Goal: Task Accomplishment & Management: Complete application form

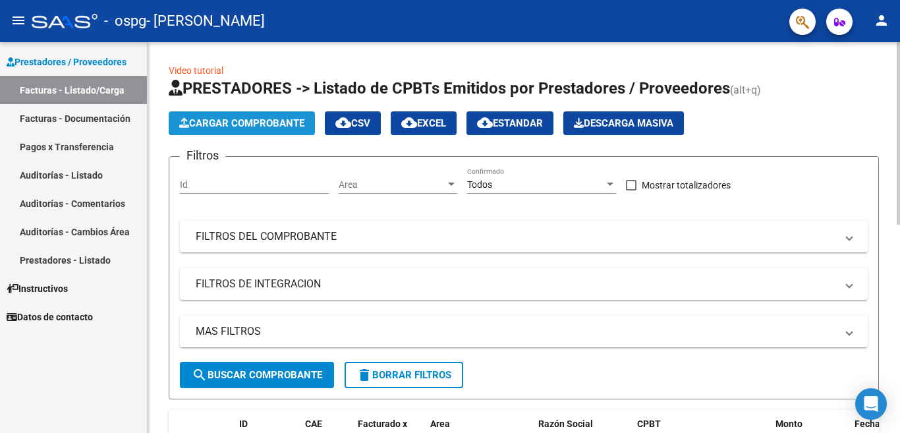
click at [252, 123] on span "Cargar Comprobante" at bounding box center [241, 123] width 125 height 12
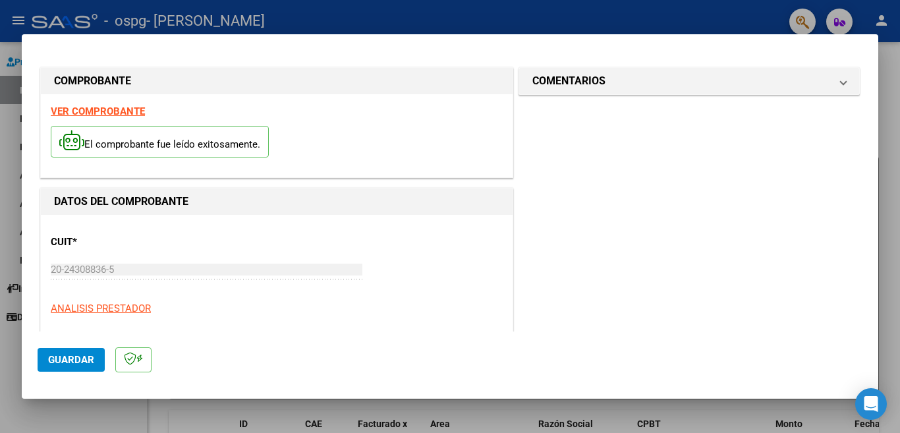
click at [72, 352] on button "Guardar" at bounding box center [71, 360] width 67 height 24
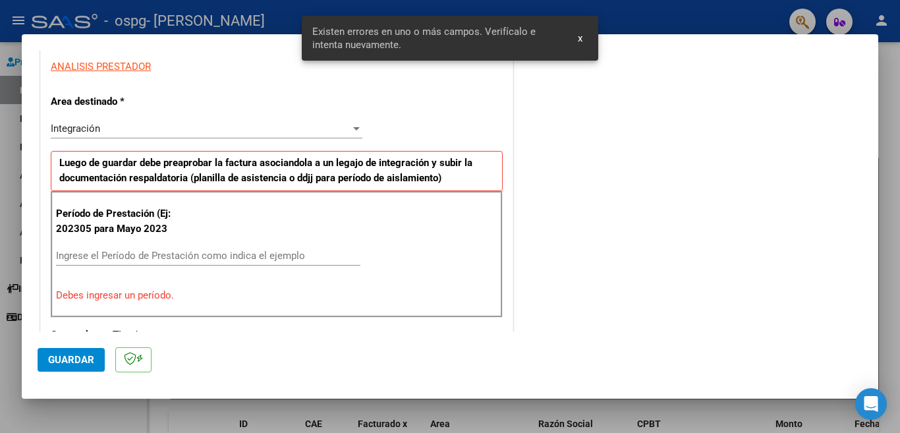
scroll to position [293, 0]
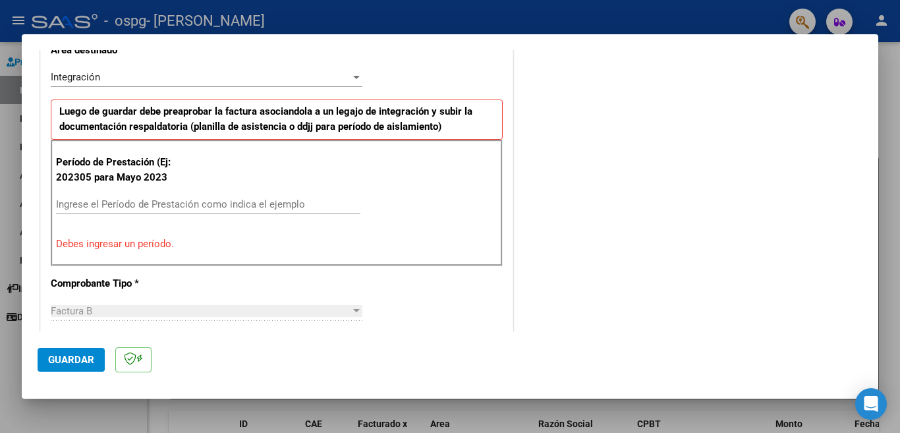
click at [82, 200] on input "Ingrese el Período de Prestación como indica el ejemplo" at bounding box center [208, 204] width 304 height 12
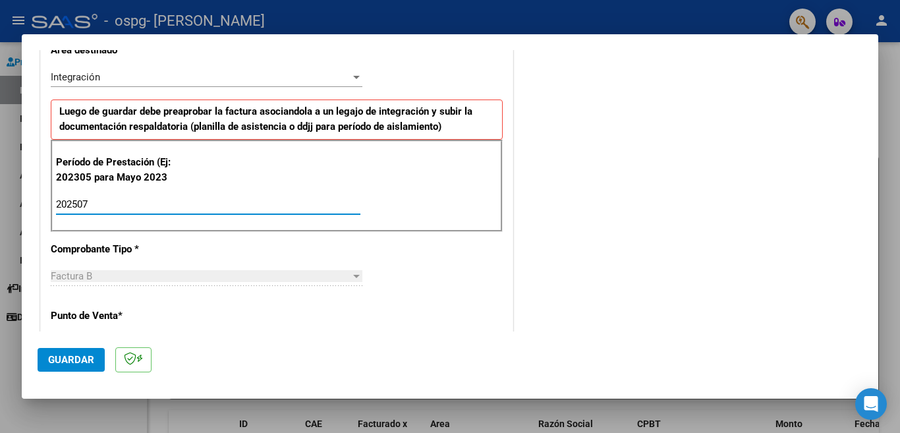
type input "202507"
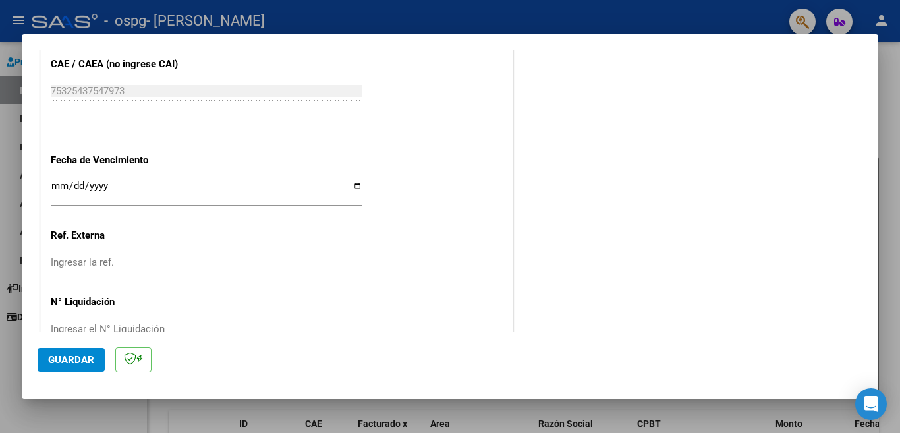
scroll to position [837, 0]
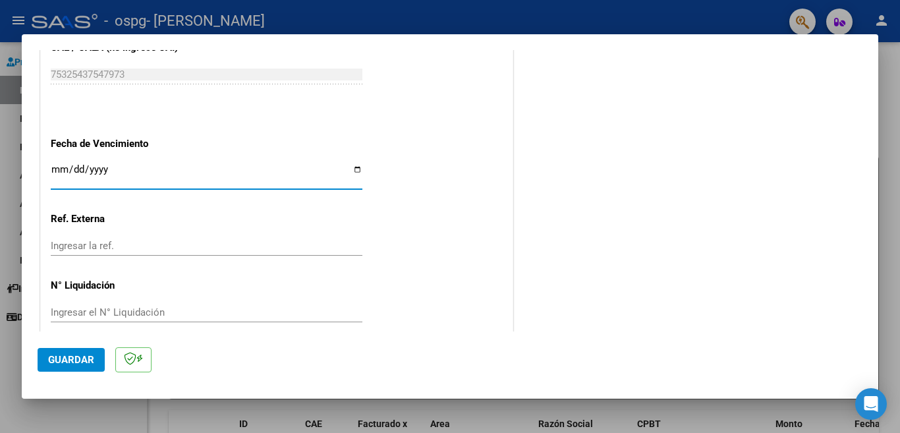
click at [350, 164] on input "Ingresar la fecha" at bounding box center [207, 174] width 312 height 21
type input "[DATE]"
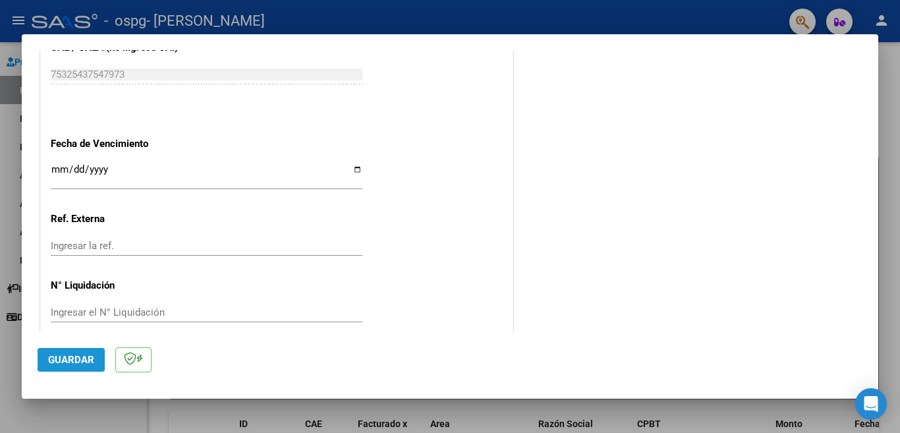
click at [92, 361] on span "Guardar" at bounding box center [71, 360] width 46 height 12
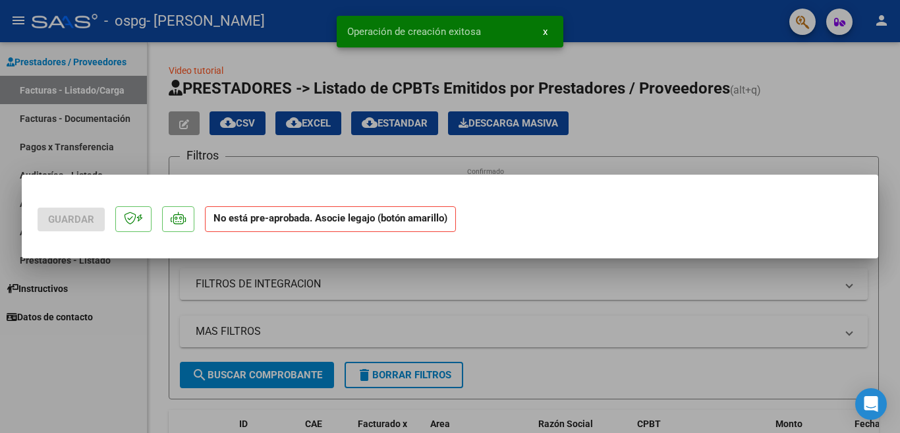
scroll to position [0, 0]
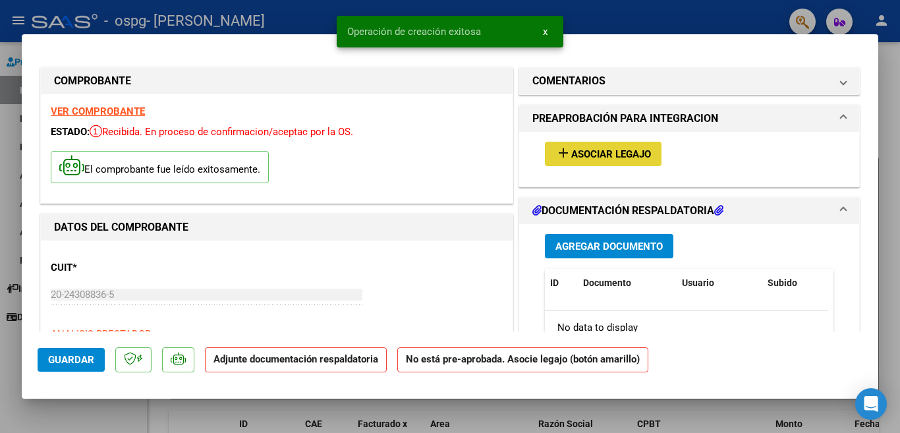
click at [597, 153] on span "Asociar Legajo" at bounding box center [611, 154] width 80 height 12
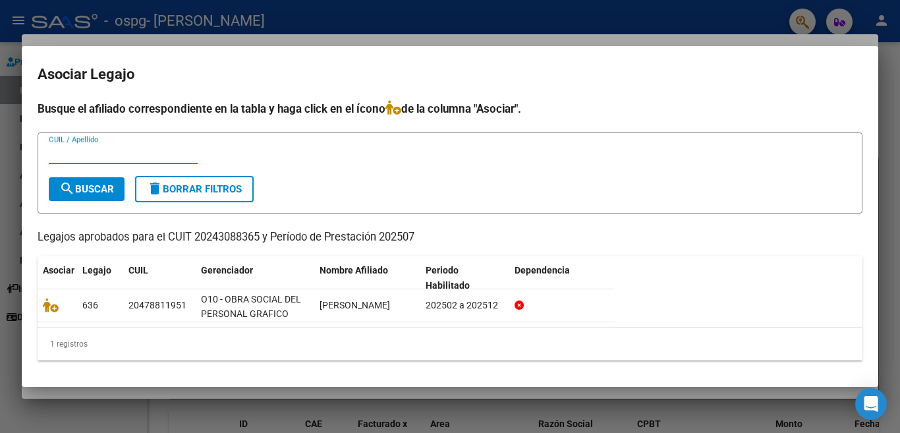
click at [67, 153] on input "CUIL / Apellido" at bounding box center [123, 154] width 149 height 12
click at [77, 188] on span "search Buscar" at bounding box center [86, 189] width 55 height 12
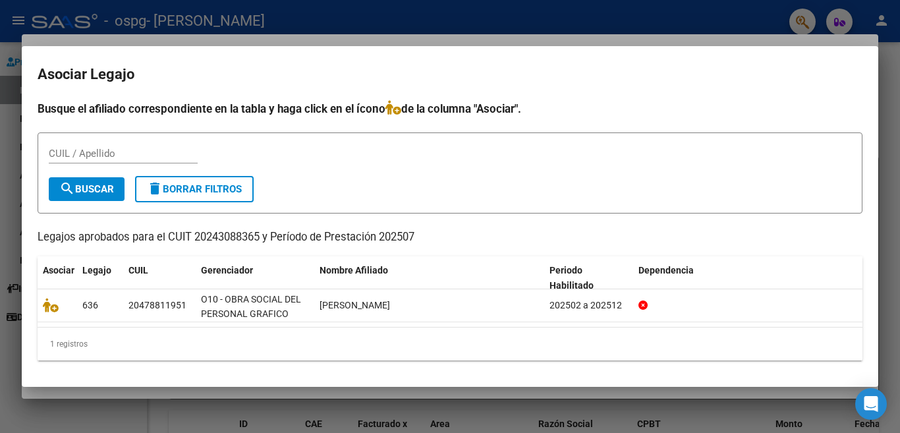
click at [108, 154] on input "CUIL / Apellido" at bounding box center [123, 154] width 149 height 12
type input "20478811951"
click at [893, 277] on div at bounding box center [450, 216] width 900 height 433
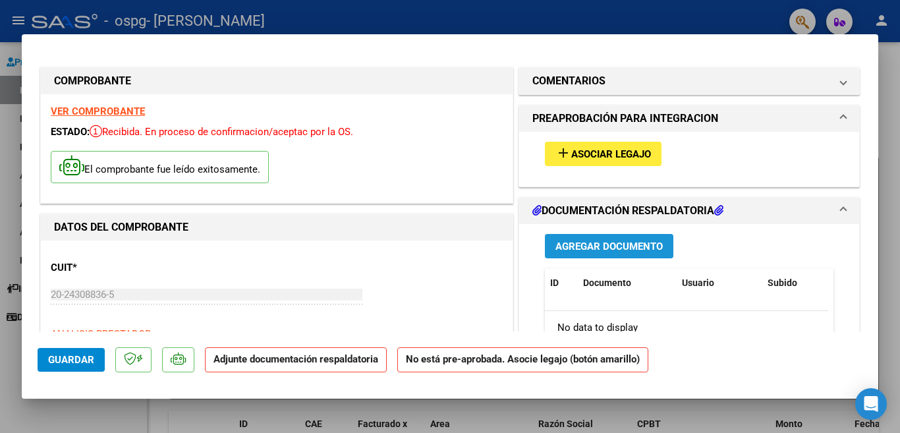
click at [620, 246] on span "Agregar Documento" at bounding box center [608, 246] width 107 height 12
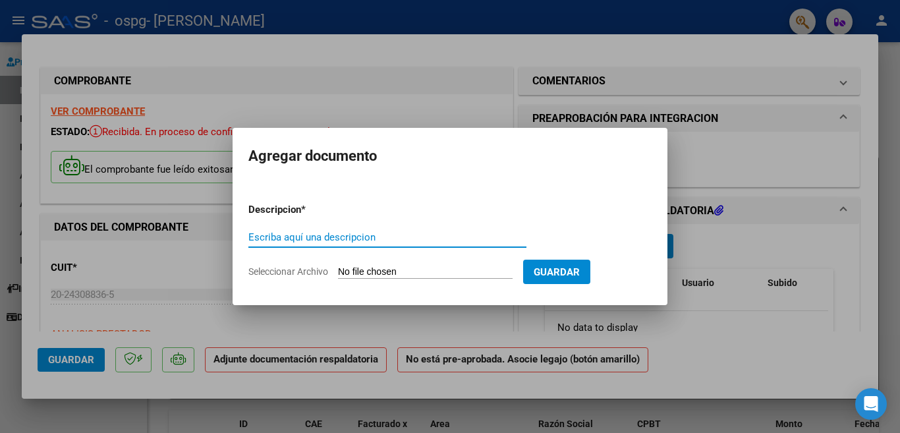
click at [426, 238] on input "Escriba aquí una descripcion" at bounding box center [387, 237] width 278 height 12
type input "asistencia 072025"
click at [373, 274] on input "Seleccionar Archivo" at bounding box center [425, 272] width 175 height 13
type input "C:\fakepath\asistencia [PERSON_NAME] 072025.pdf"
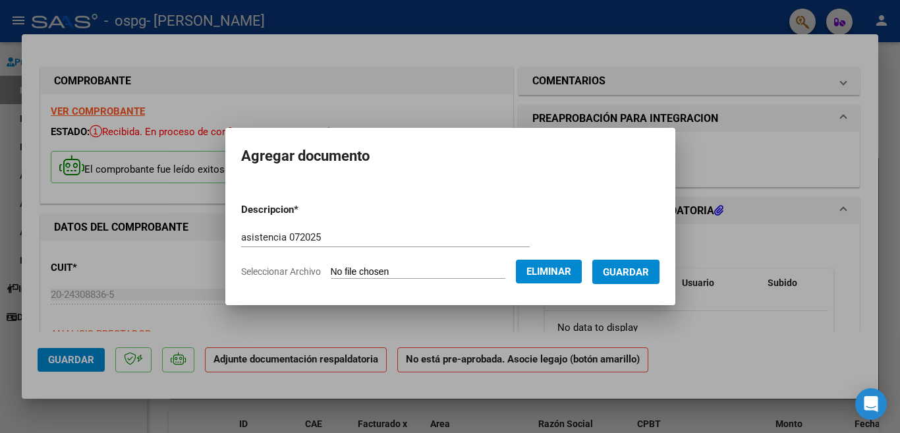
click at [607, 273] on span "Guardar" at bounding box center [626, 272] width 46 height 12
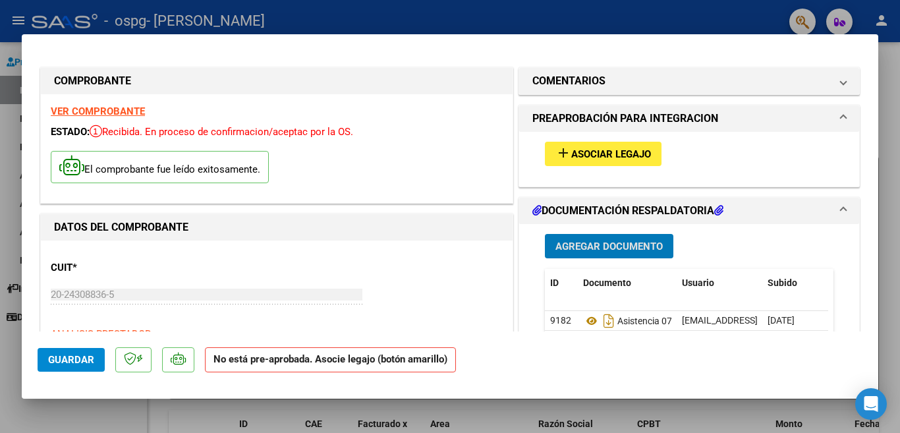
click at [892, 126] on div at bounding box center [450, 216] width 900 height 433
